Goal: Entertainment & Leisure: Browse casually

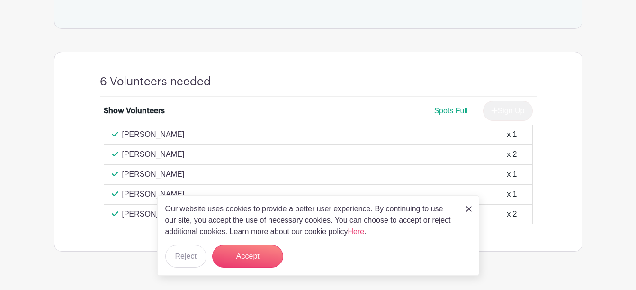
scroll to position [494, 0]
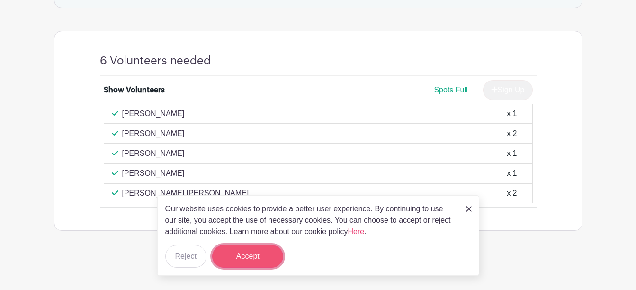
click at [235, 249] on button "Accept" at bounding box center [247, 256] width 71 height 23
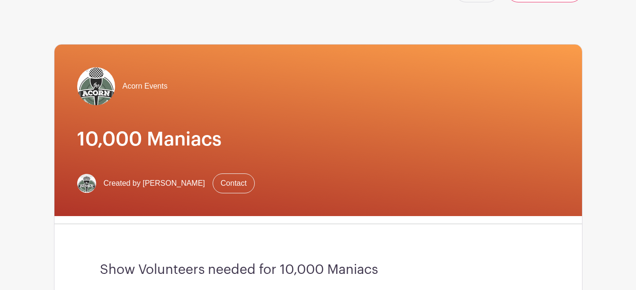
scroll to position [0, 0]
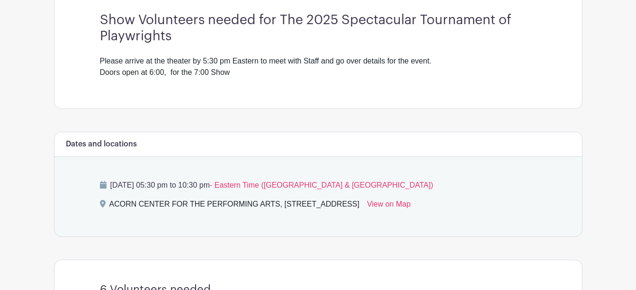
scroll to position [181, 0]
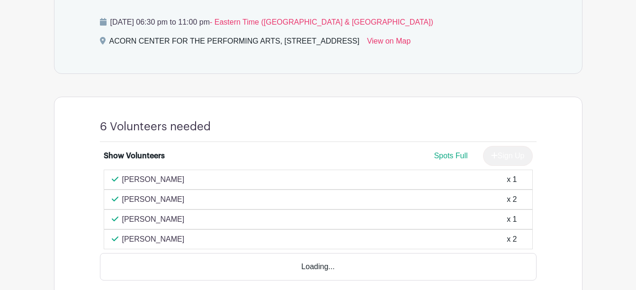
scroll to position [473, 0]
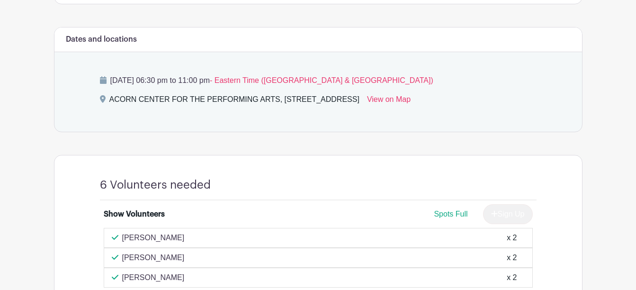
scroll to position [360, 0]
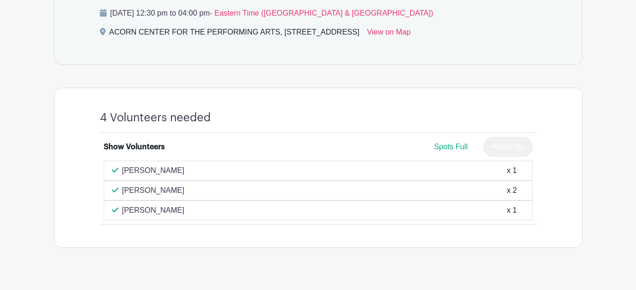
scroll to position [455, 0]
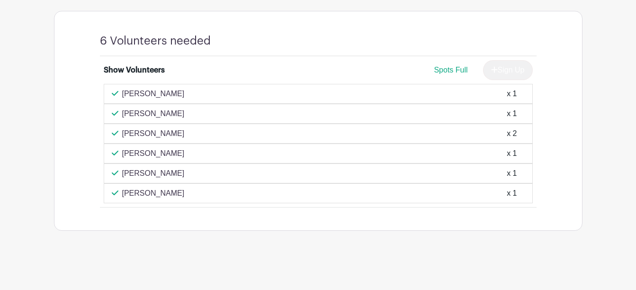
scroll to position [514, 0]
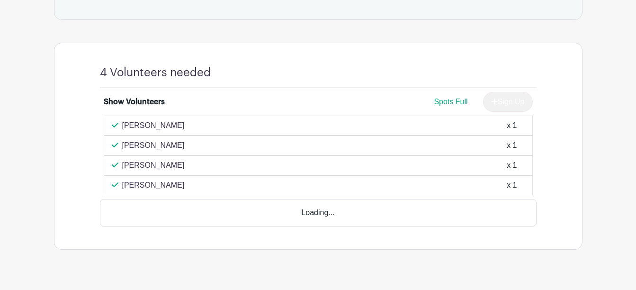
scroll to position [513, 0]
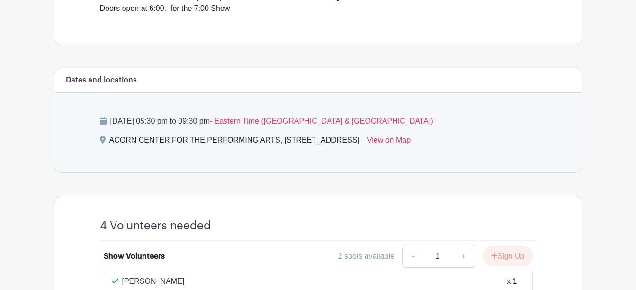
scroll to position [473, 0]
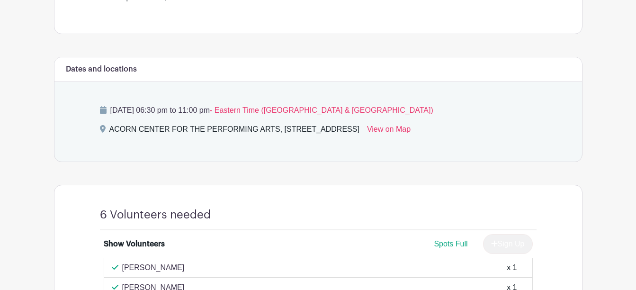
scroll to position [473, 0]
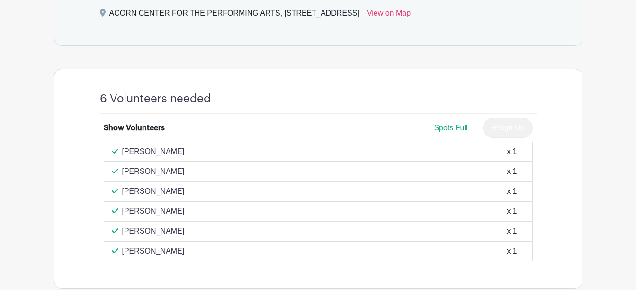
scroll to position [473, 0]
